Goal: Task Accomplishment & Management: Use online tool/utility

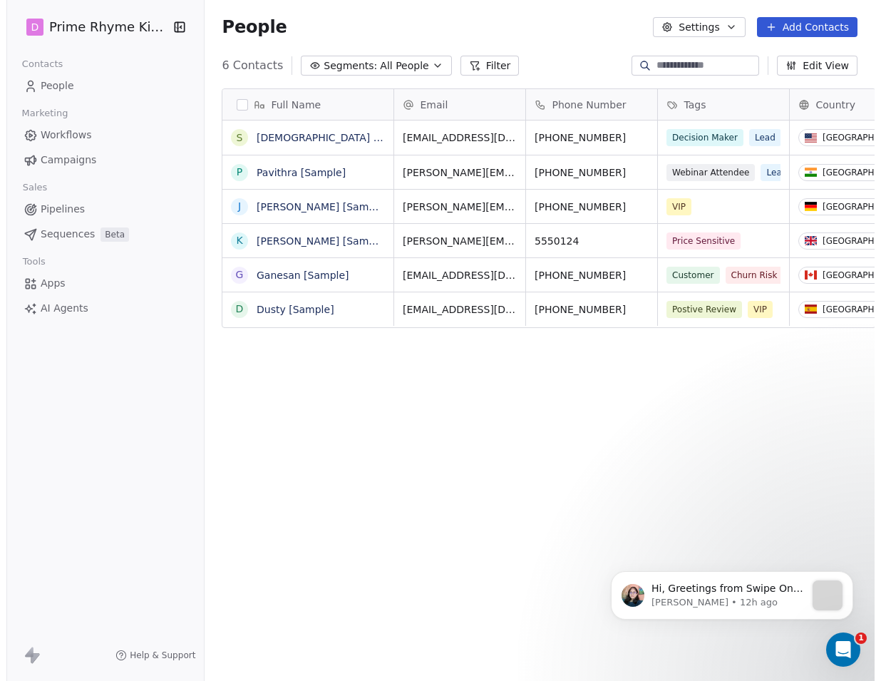
scroll to position [588, 677]
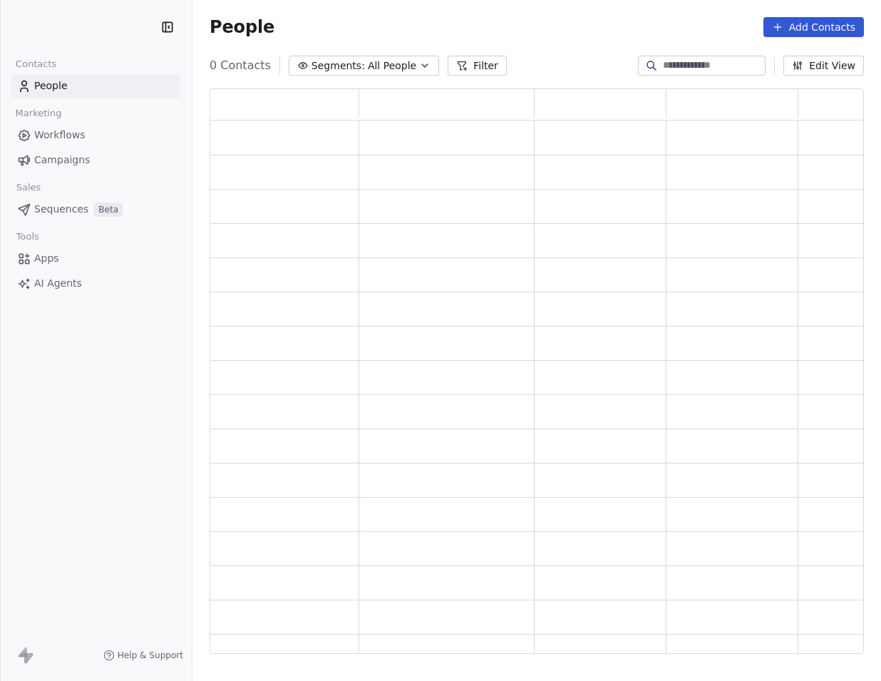
scroll to position [554, 643]
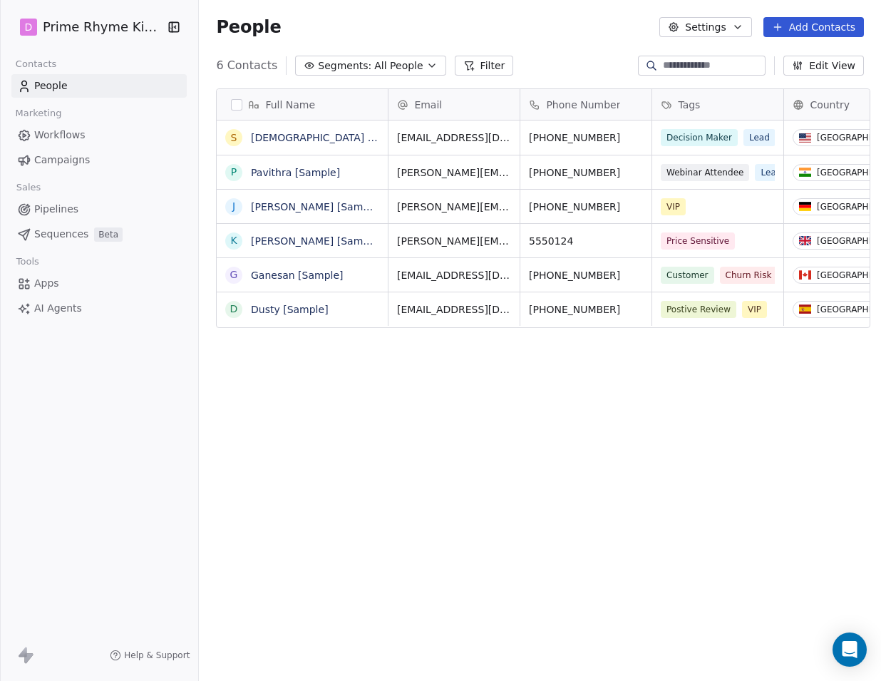
click at [51, 283] on span "Apps" at bounding box center [46, 283] width 25 height 15
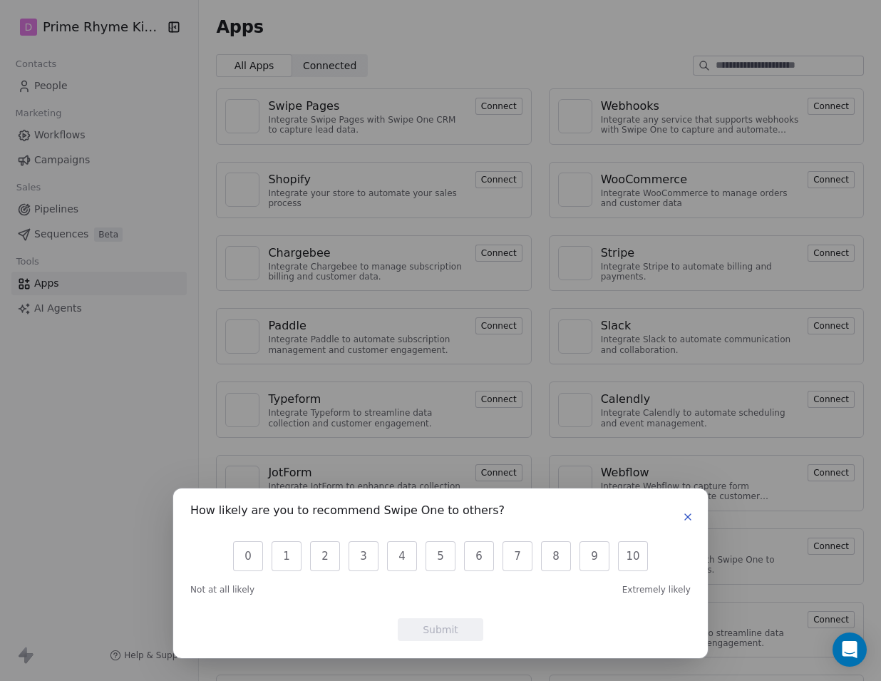
click at [688, 518] on icon "button" at bounding box center [687, 516] width 11 height 11
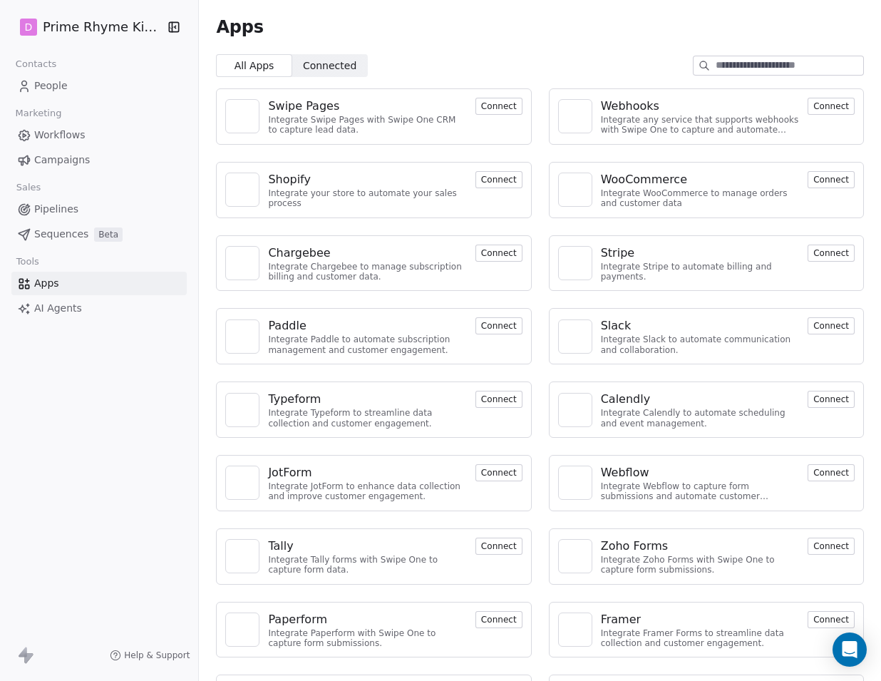
click at [828, 101] on button "Connect" at bounding box center [830, 106] width 47 height 17
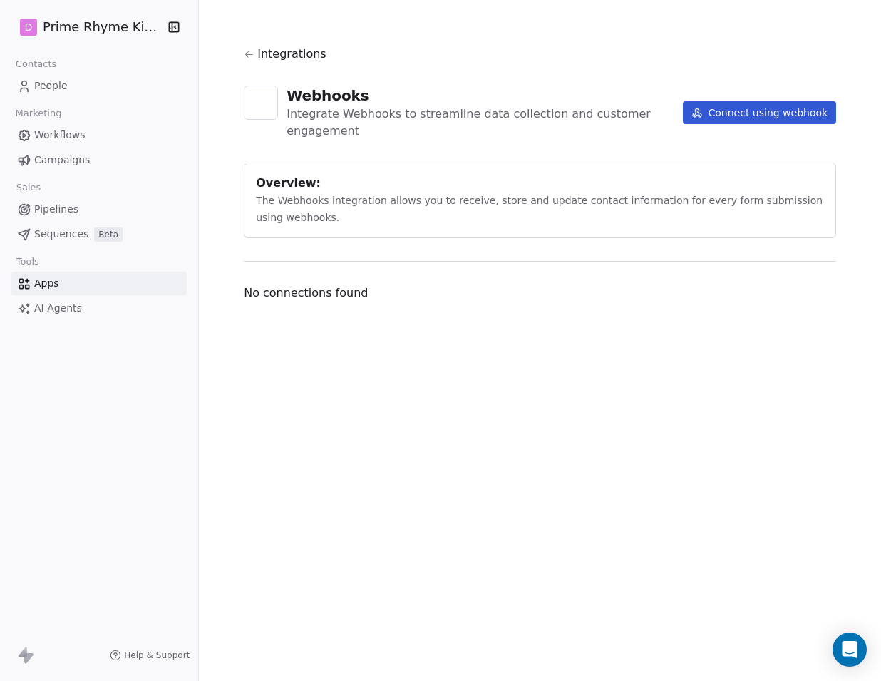
click at [757, 107] on button "Connect using webhook" at bounding box center [760, 112] width 154 height 23
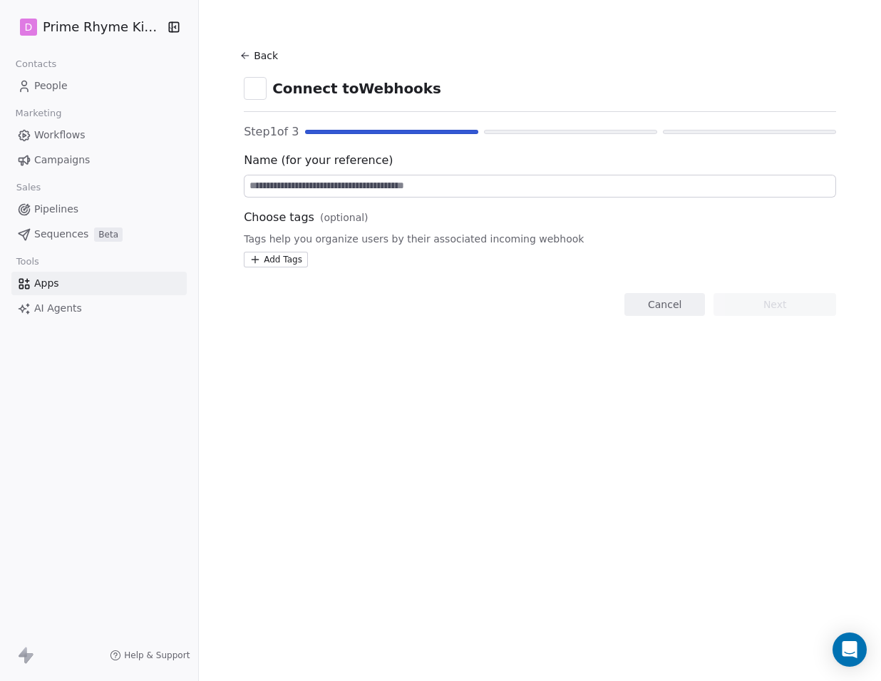
click at [241, 54] on icon at bounding box center [244, 55] width 11 height 11
